Goal: Information Seeking & Learning: Learn about a topic

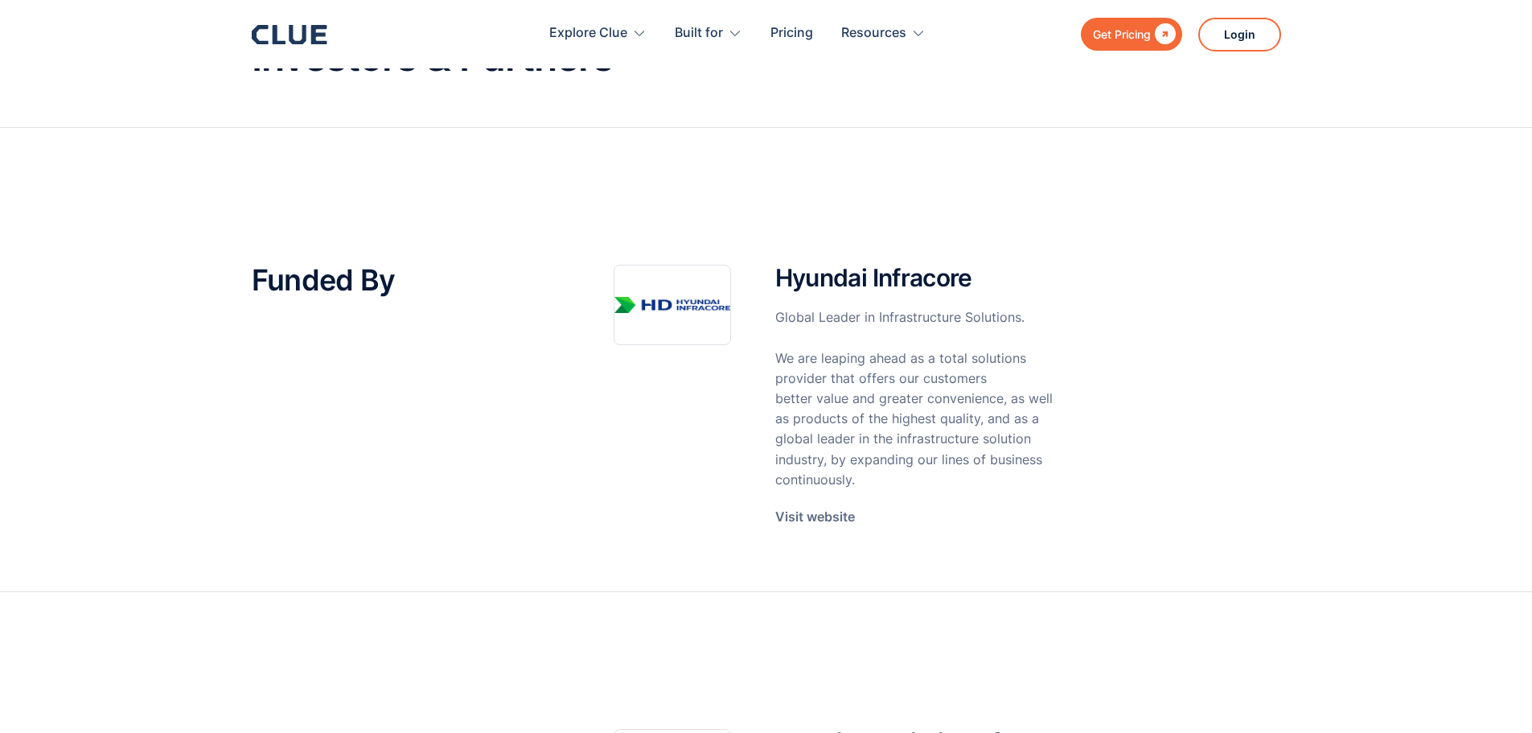
scroll to position [133, 0]
click at [816, 518] on p "Visit website" at bounding box center [815, 518] width 80 height 20
click at [405, 516] on div "Funded By" at bounding box center [409, 412] width 314 height 294
click at [42, 507] on section "Funded By Hyundai Infracore Global Leader in Infrastructure Solutions. We are l…" at bounding box center [766, 361] width 1532 height 464
